Goal: Task Accomplishment & Management: Use online tool/utility

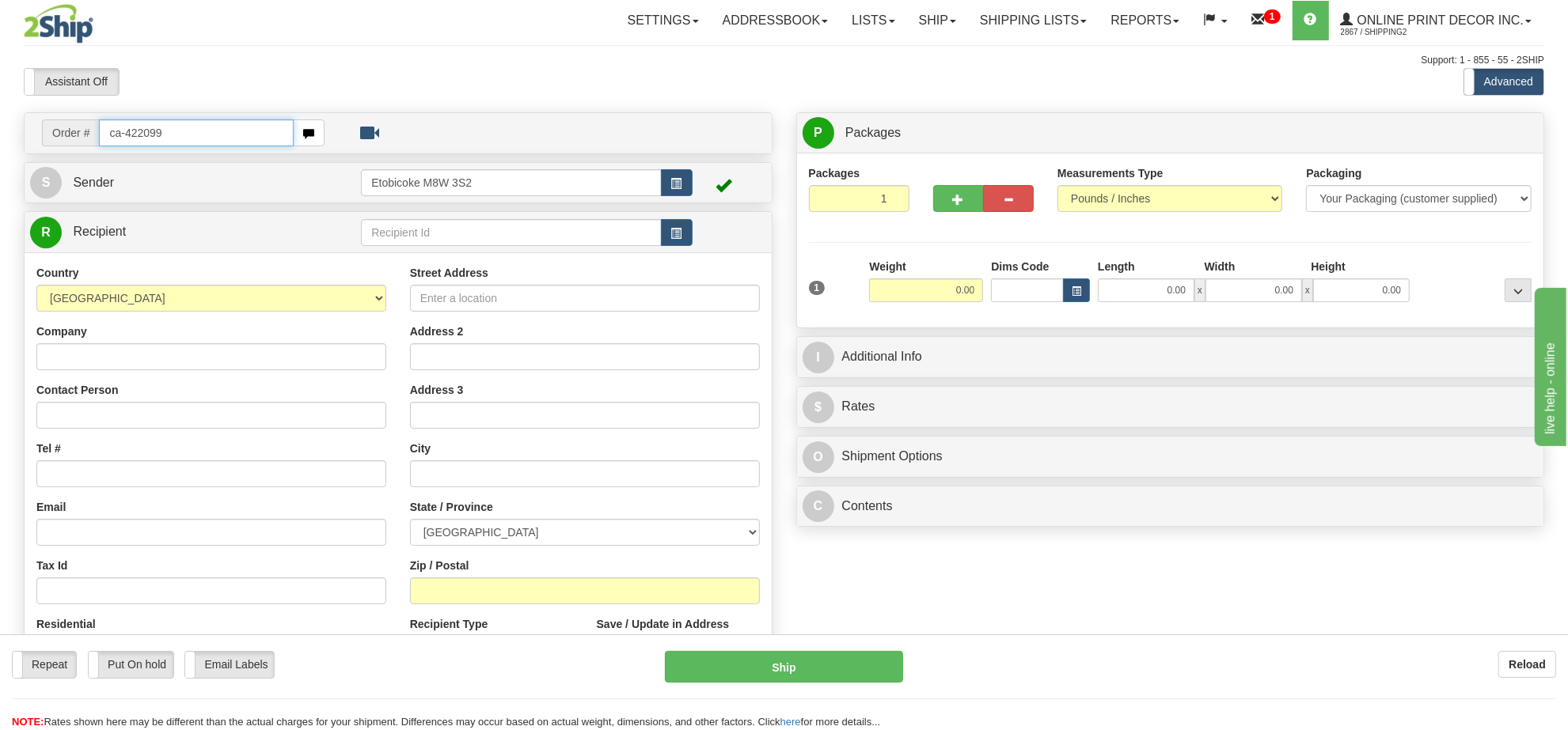
type input "ca-422099"
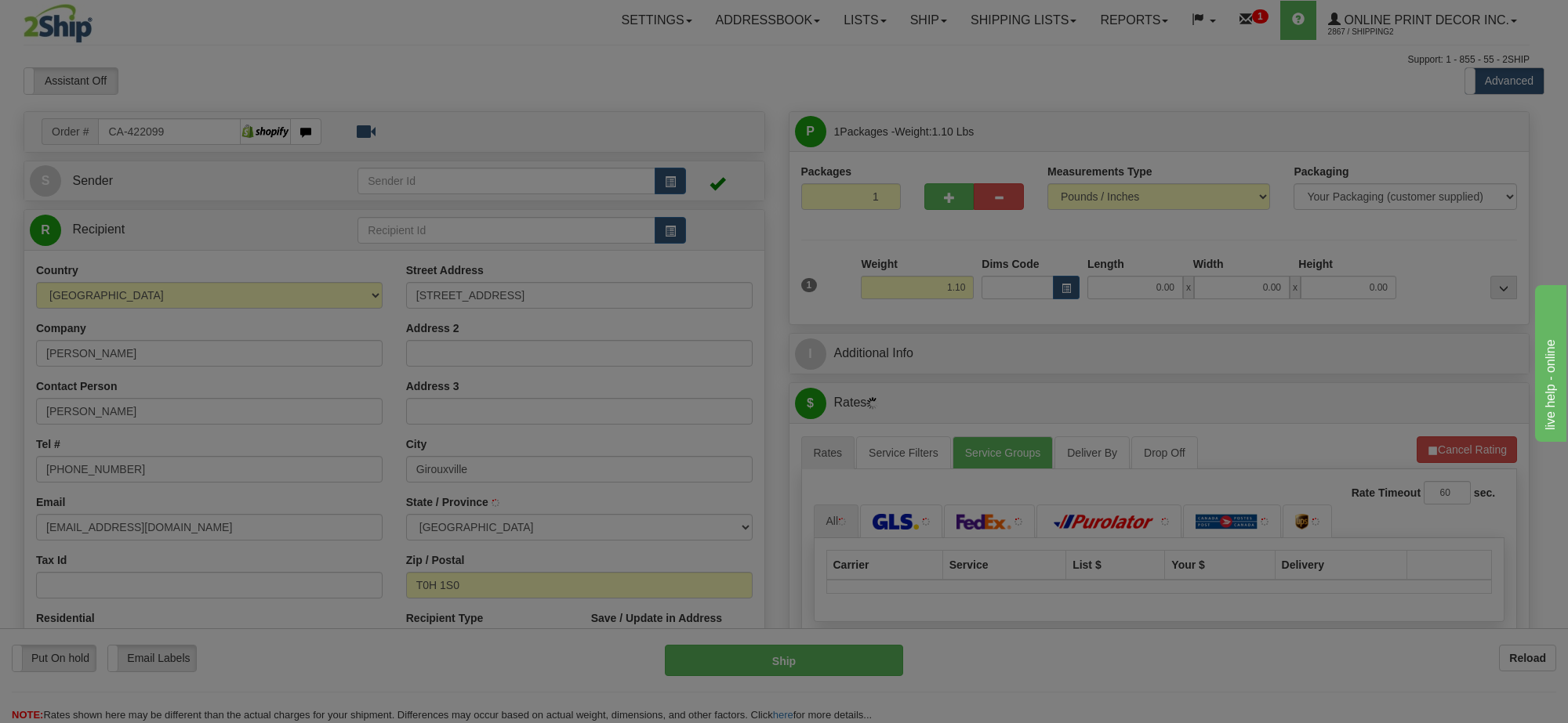
type input "GIROUXVILLE"
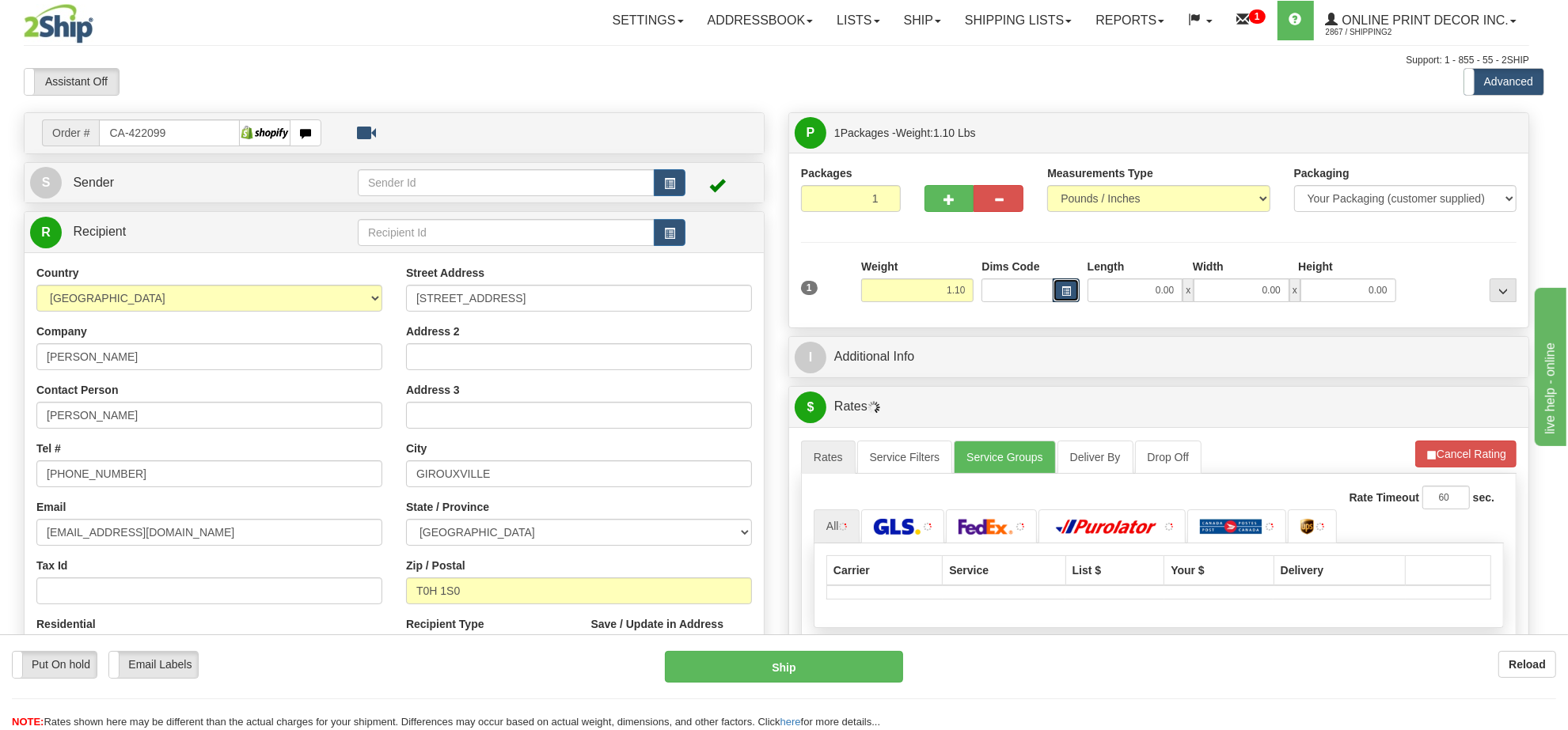
click at [1071, 293] on span "button" at bounding box center [1066, 291] width 10 height 9
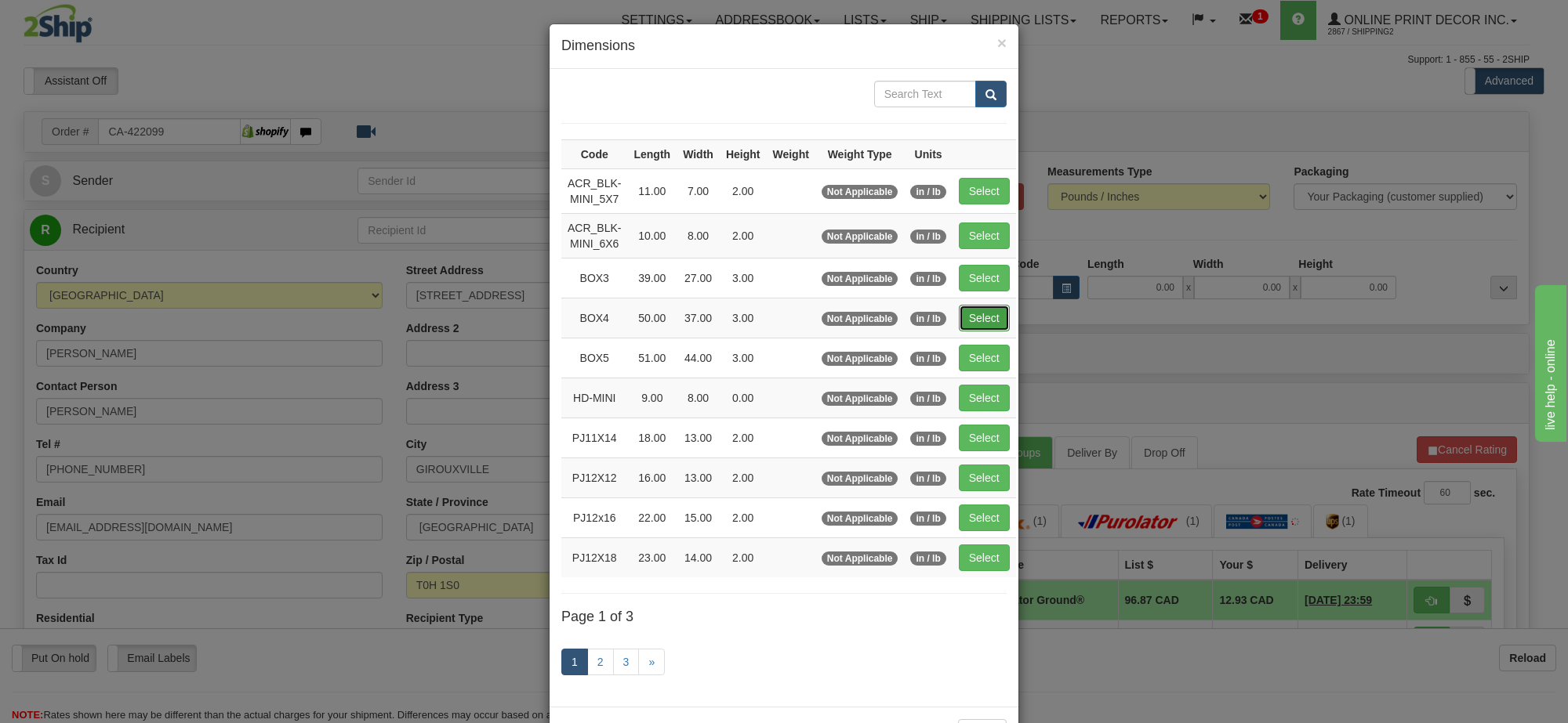
click at [965, 314] on button "Select" at bounding box center [985, 318] width 51 height 27
type input "BOX4"
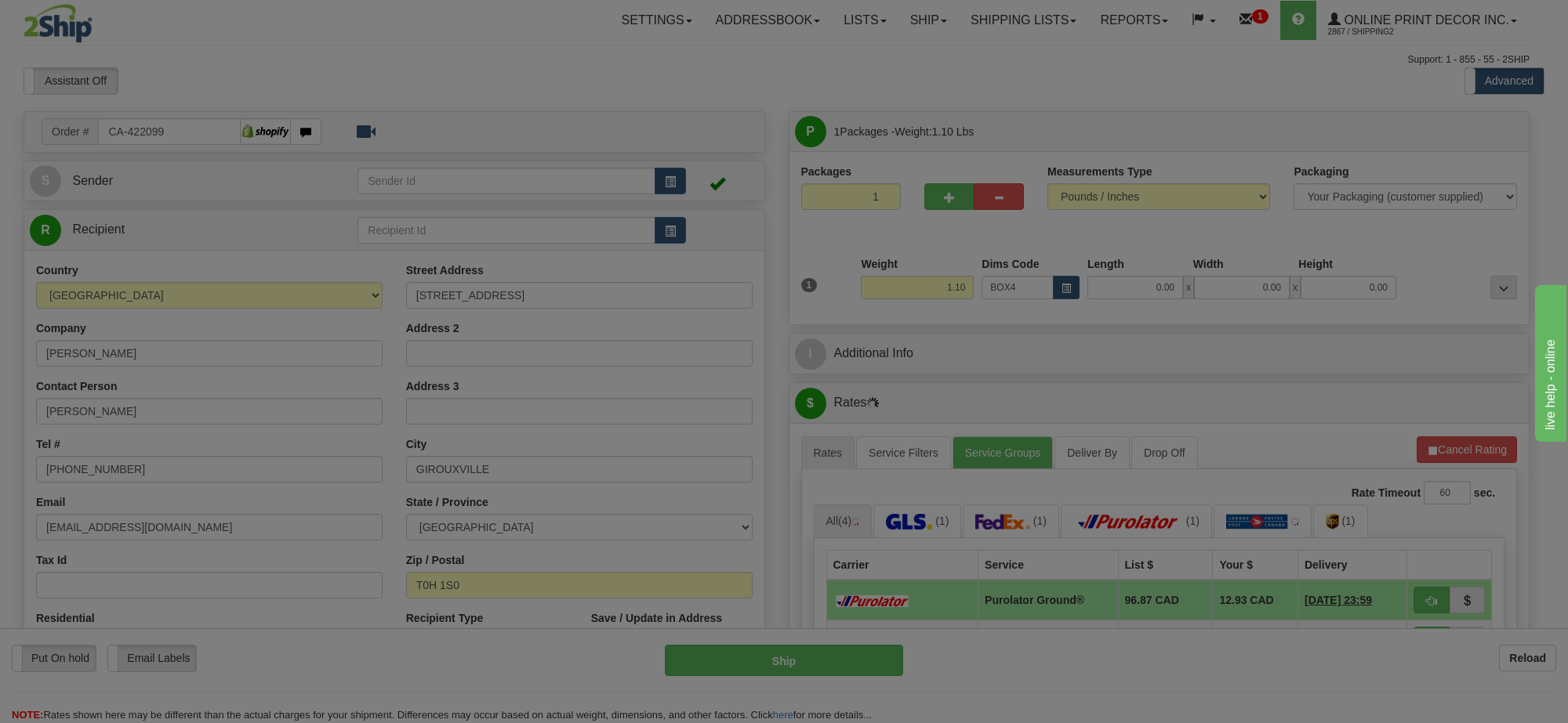
type input "50.00"
type input "37.00"
type input "3.00"
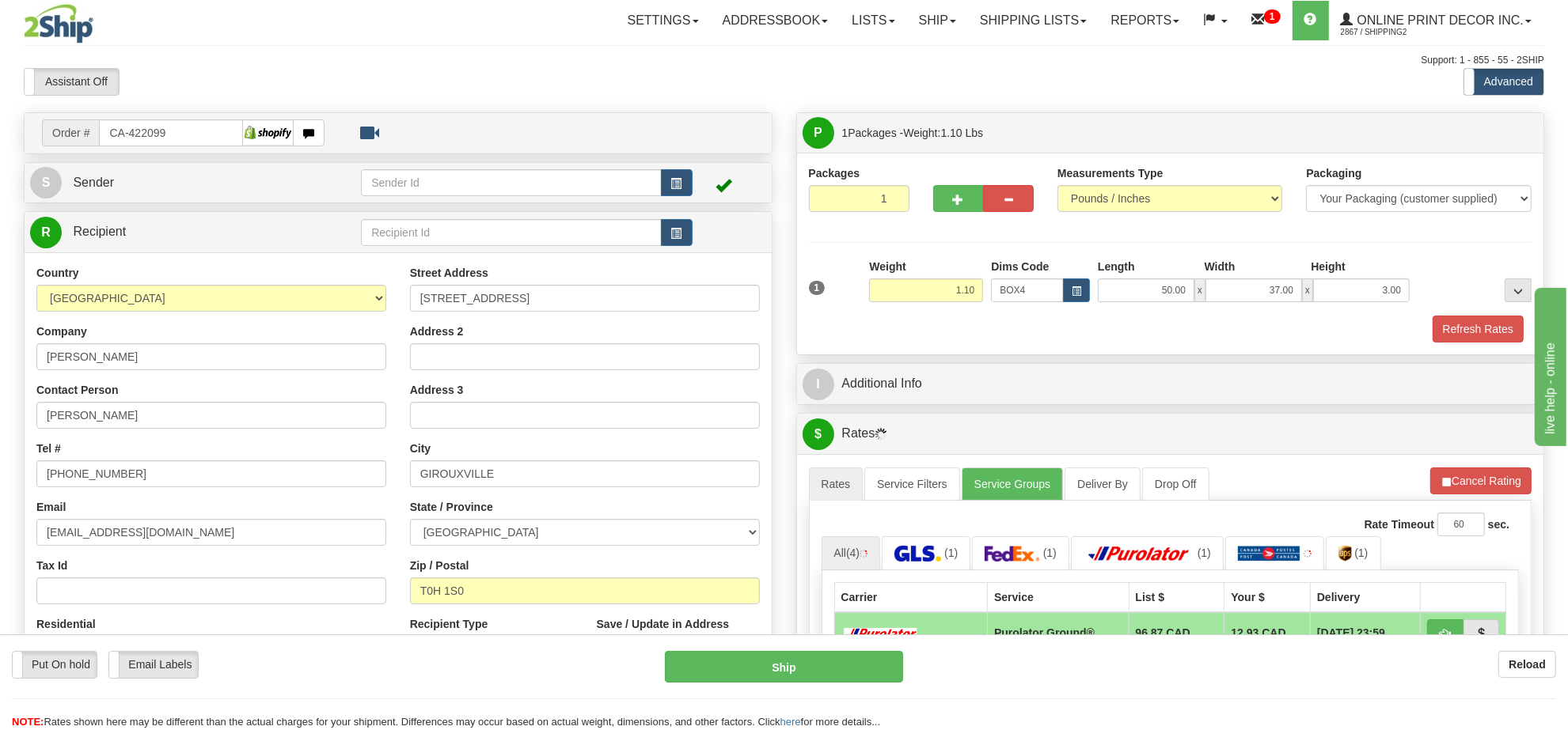
drag, startPoint x: 983, startPoint y: 290, endPoint x: 936, endPoint y: 286, distance: 47.2
click at [936, 283] on div "Weight 1.10" at bounding box center [925, 286] width 121 height 55
drag, startPoint x: 952, startPoint y: 252, endPoint x: 962, endPoint y: 276, distance: 26.0
click at [954, 251] on div "Packages 1 1 Measurements Type" at bounding box center [1170, 254] width 723 height 177
drag, startPoint x: 977, startPoint y: 291, endPoint x: 935, endPoint y: 286, distance: 42.3
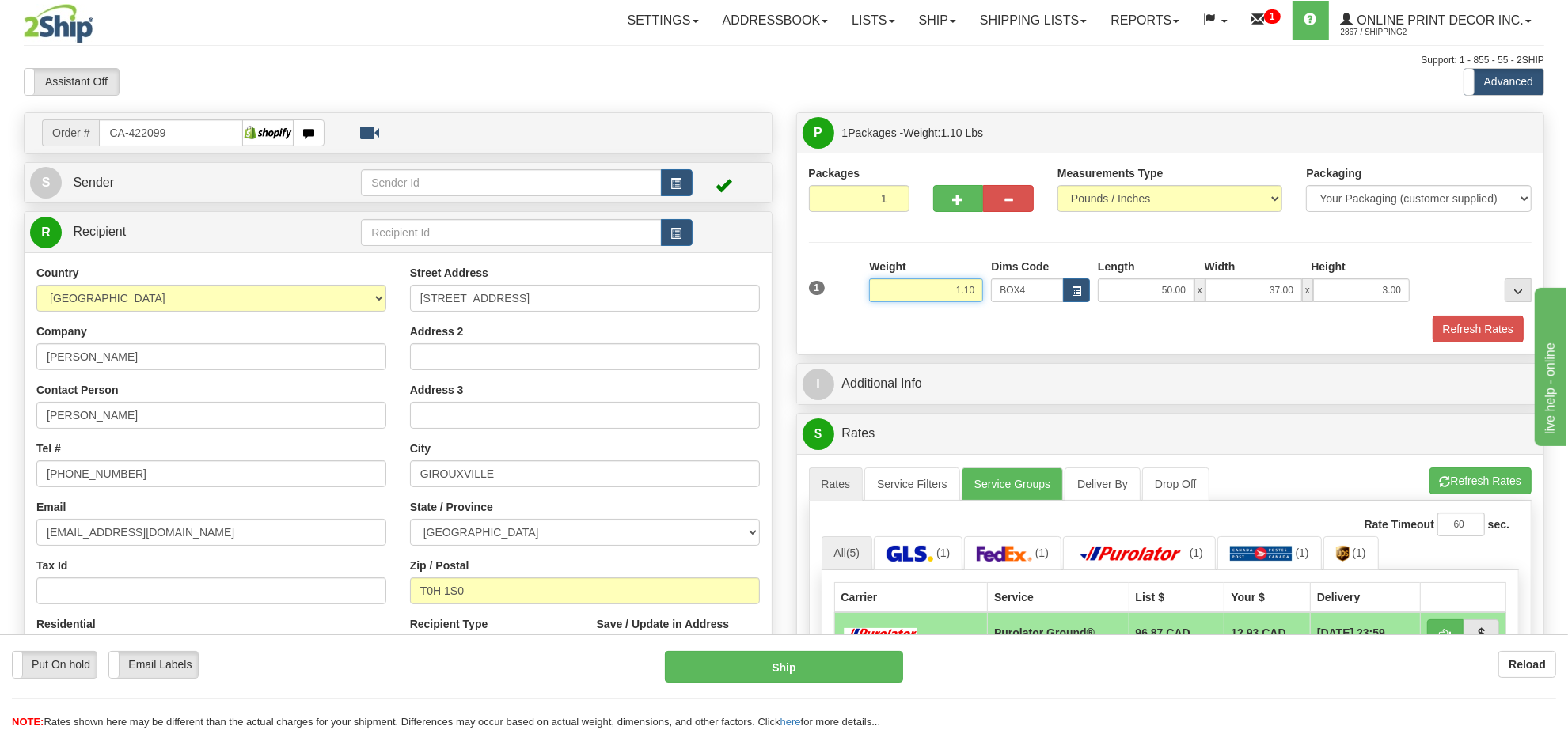
click at [935, 286] on input "1.10" at bounding box center [925, 290] width 114 height 24
type input "11.98"
click at [1481, 332] on button "Refresh Rates" at bounding box center [1477, 329] width 91 height 27
